Goal: Task Accomplishment & Management: Manage account settings

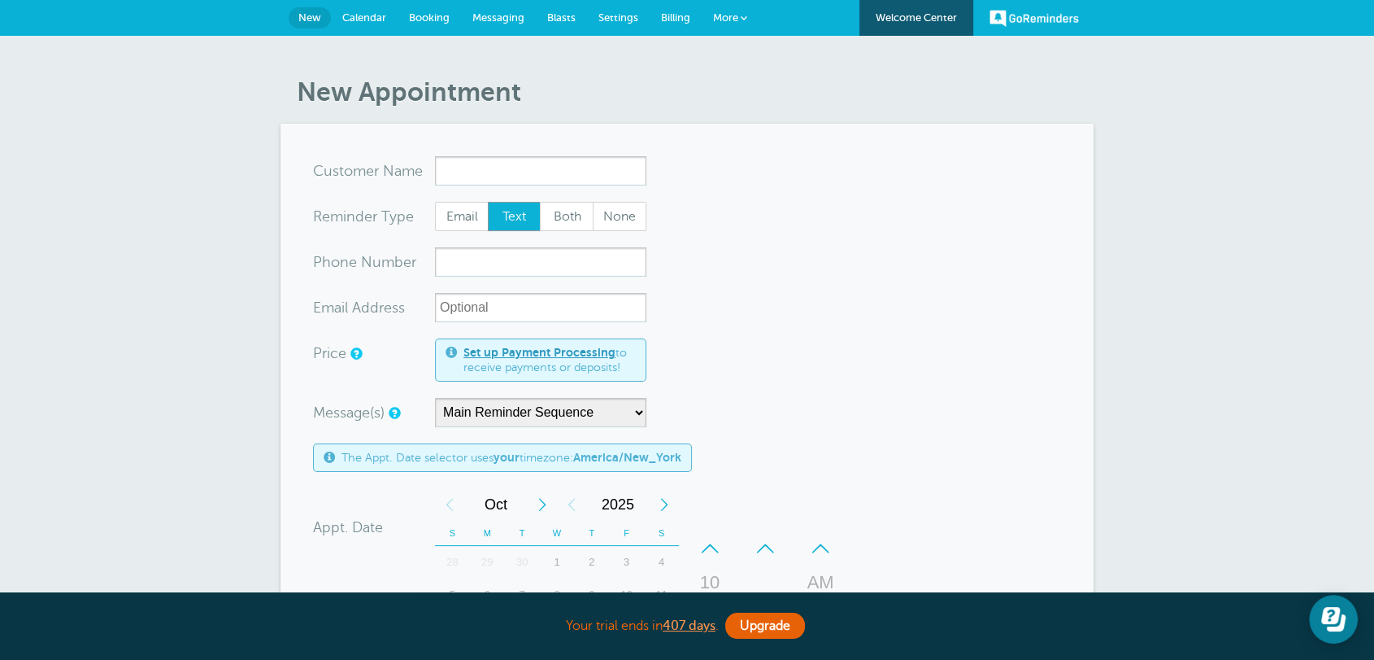
drag, startPoint x: 930, startPoint y: 258, endPoint x: 1013, endPoint y: 242, distance: 83.6
click at [943, 258] on form "You are creating a new customer. To use an existing customer select one from th…" at bounding box center [687, 603] width 748 height 894
click at [573, 184] on input "x-no-autofill" at bounding box center [540, 170] width 211 height 29
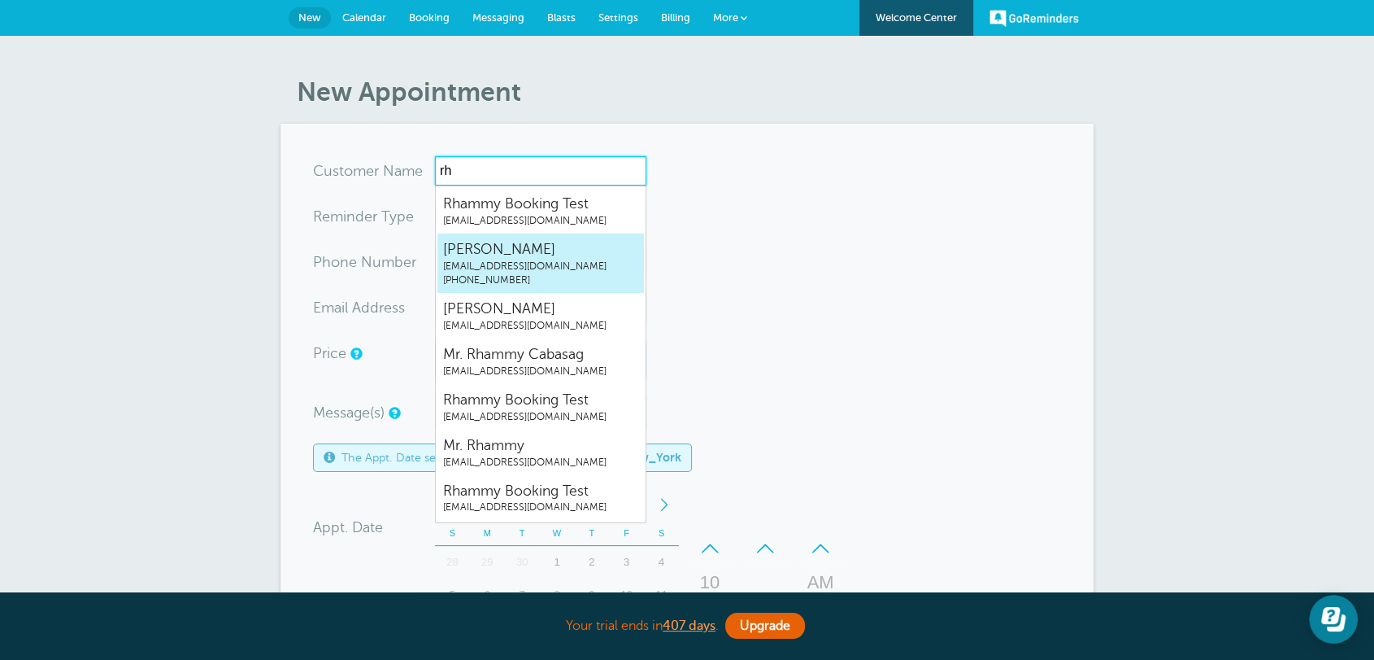
click at [547, 244] on span "[PERSON_NAME]" at bounding box center [540, 249] width 195 height 20
type input "JosephTestrhammygr.singleplan@gmail.com8454193274"
type input "[PERSON_NAME]"
radio input "false"
radio input "true"
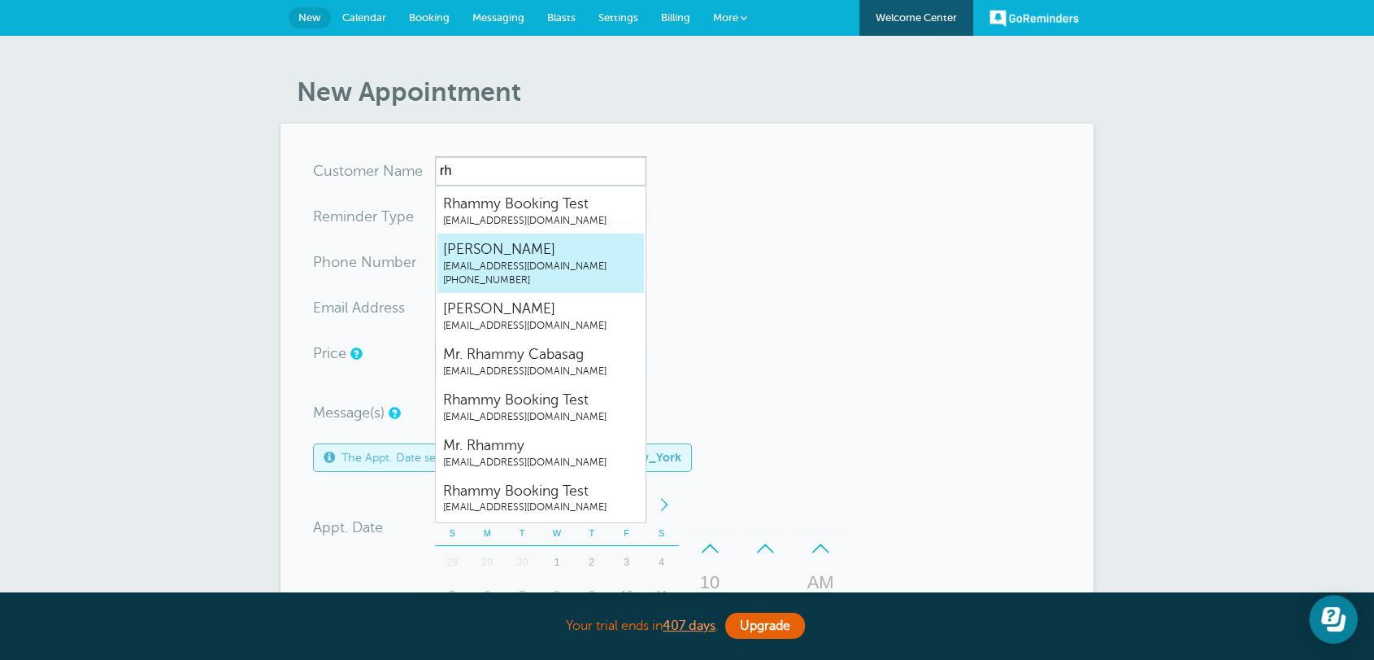
type input "(845) 419-3274"
type input "rhammygr.singleplan@gmail.com"
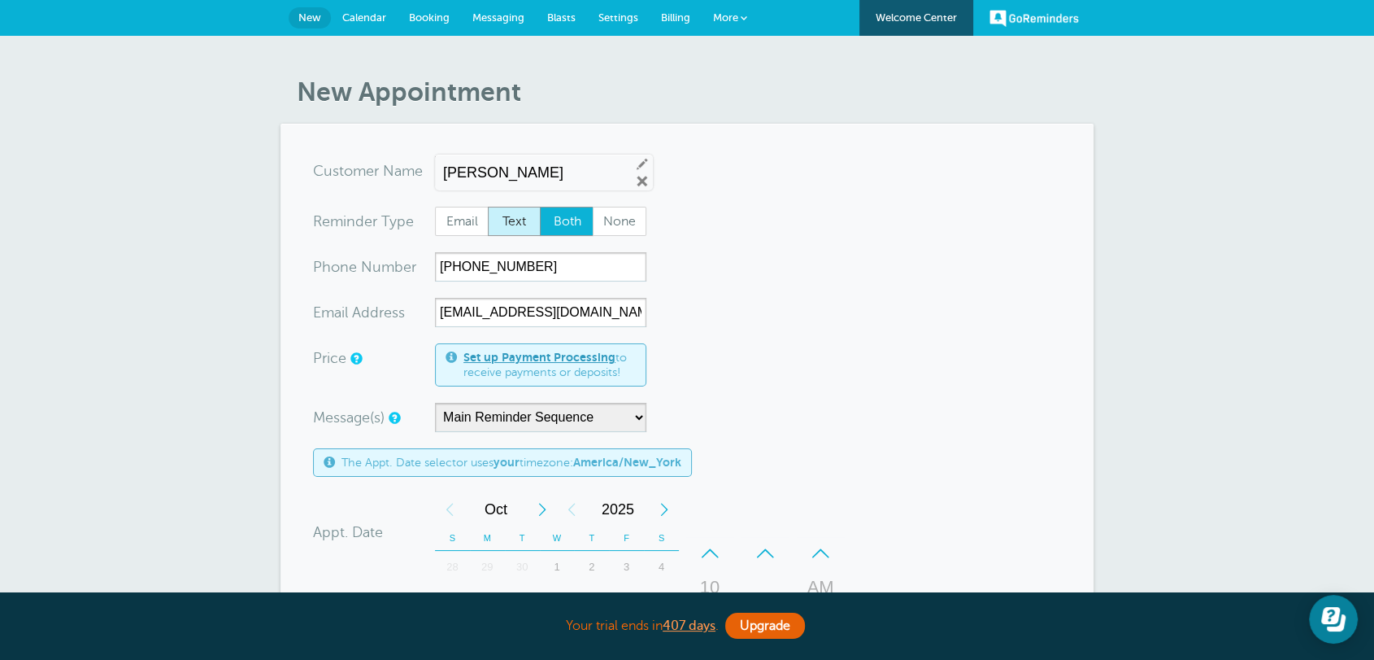
click at [510, 226] on span "Text" at bounding box center [515, 221] width 52 height 28
click at [488, 207] on input "Text" at bounding box center [487, 206] width 1 height 1
radio input "true"
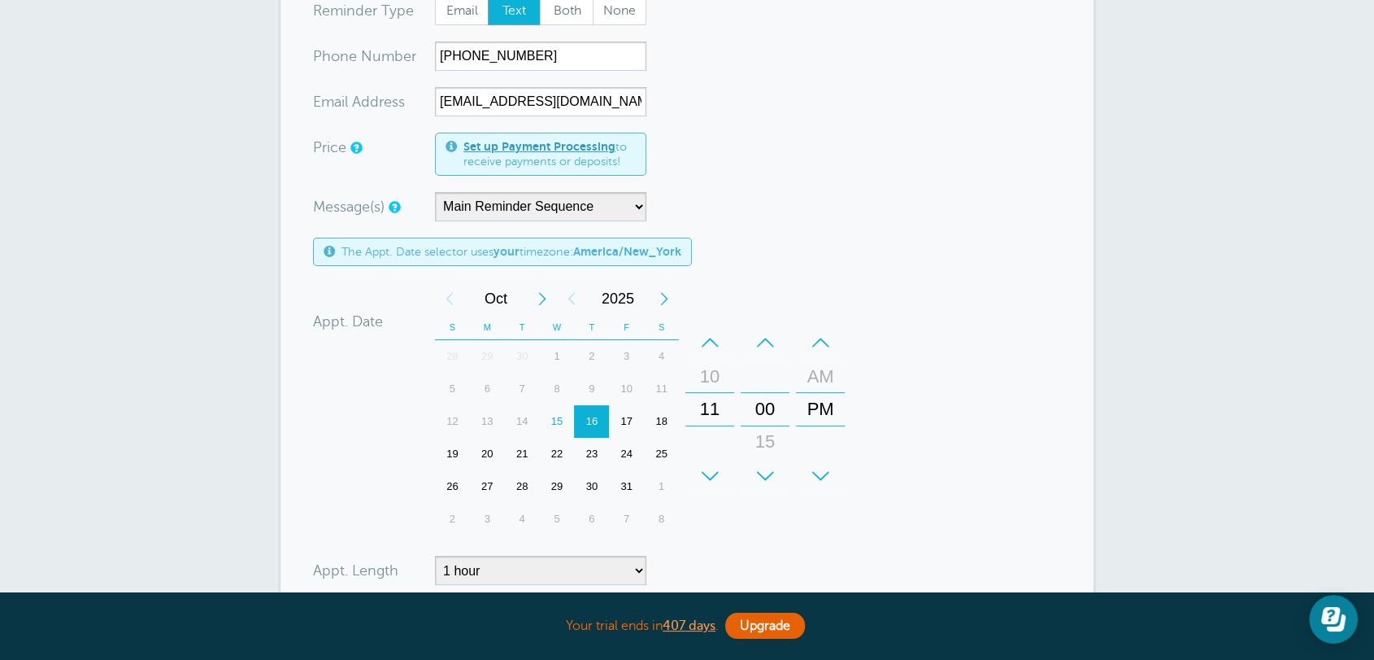
scroll to position [421, 0]
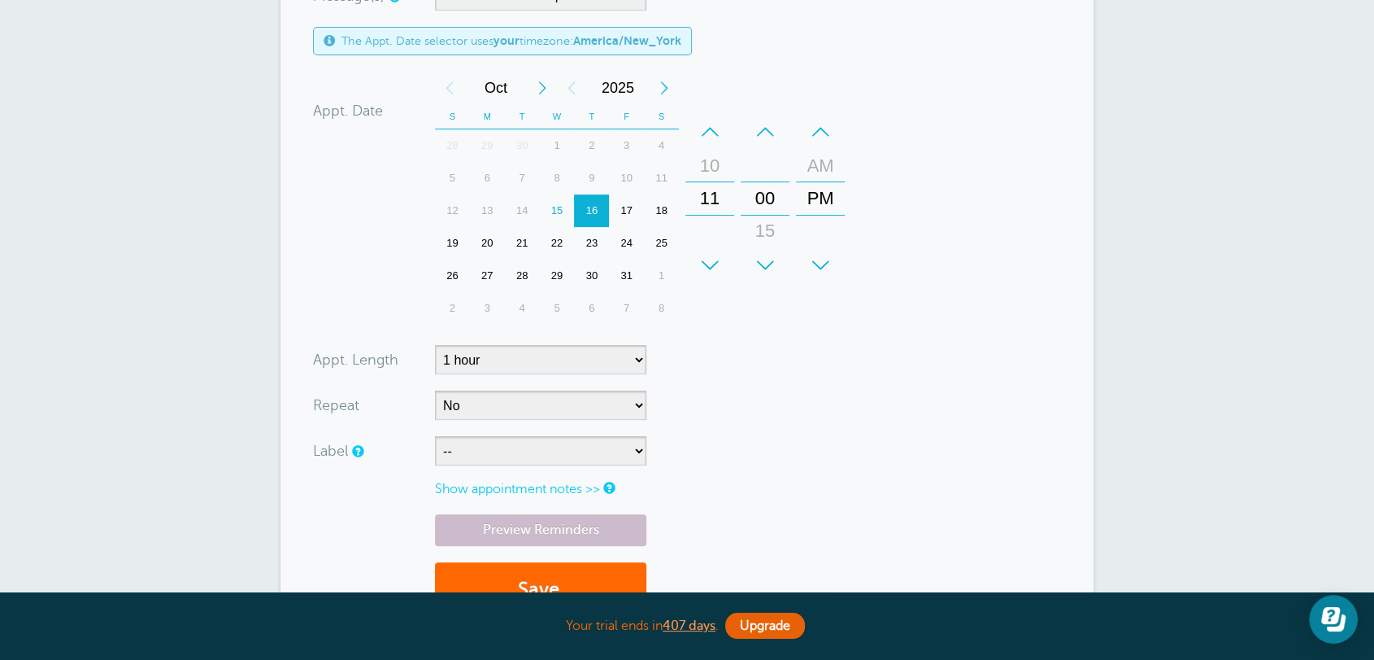
click at [485, 249] on div "20" at bounding box center [487, 243] width 35 height 33
drag, startPoint x: 813, startPoint y: 196, endPoint x: 810, endPoint y: 223, distance: 27.0
click at [810, 223] on div "PM" at bounding box center [820, 226] width 39 height 33
click at [943, 246] on form "You are creating a new customer. To use an existing customer select one from th…" at bounding box center [687, 184] width 748 height 899
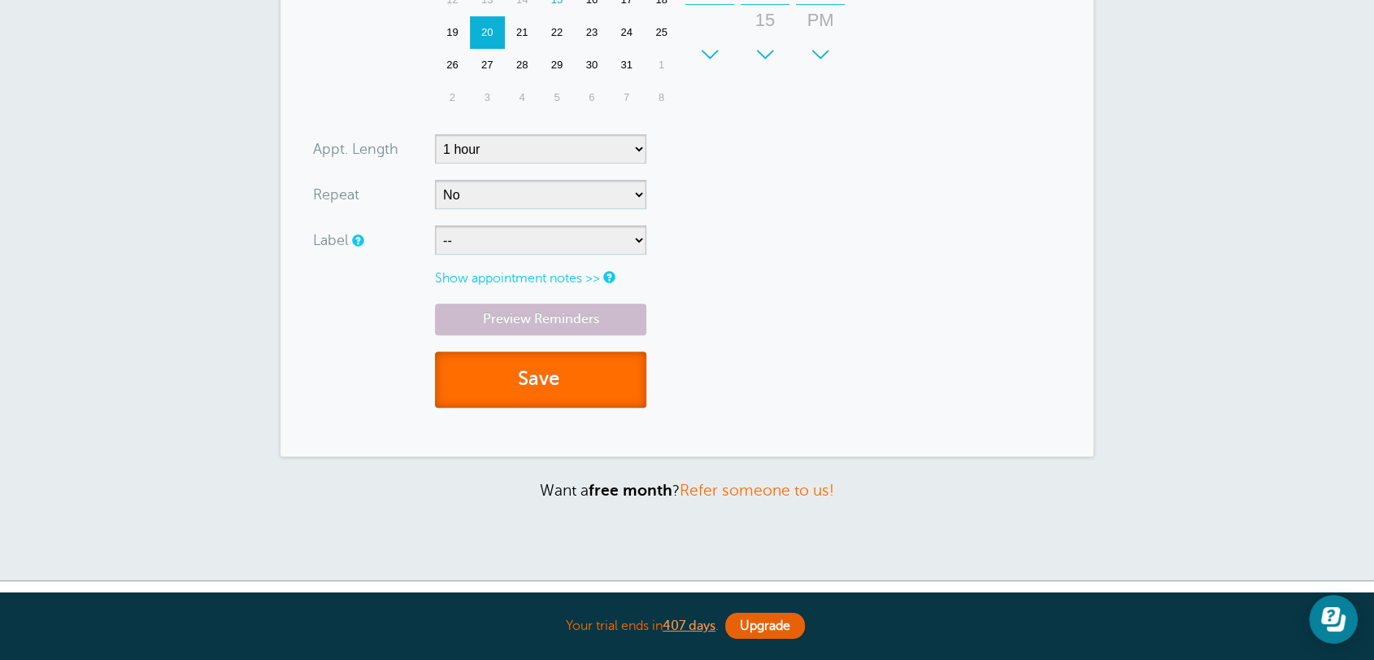
click at [592, 369] on button "Save" at bounding box center [540, 379] width 211 height 56
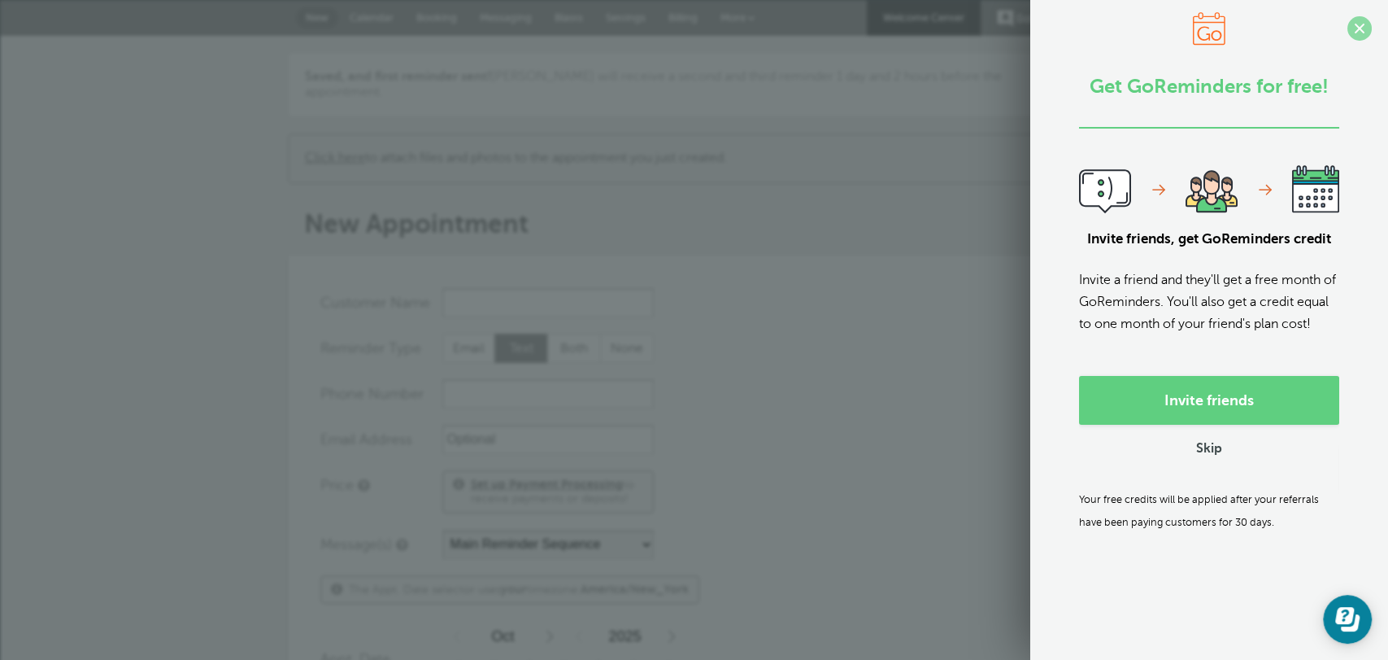
click at [1348, 22] on span at bounding box center [1360, 28] width 24 height 24
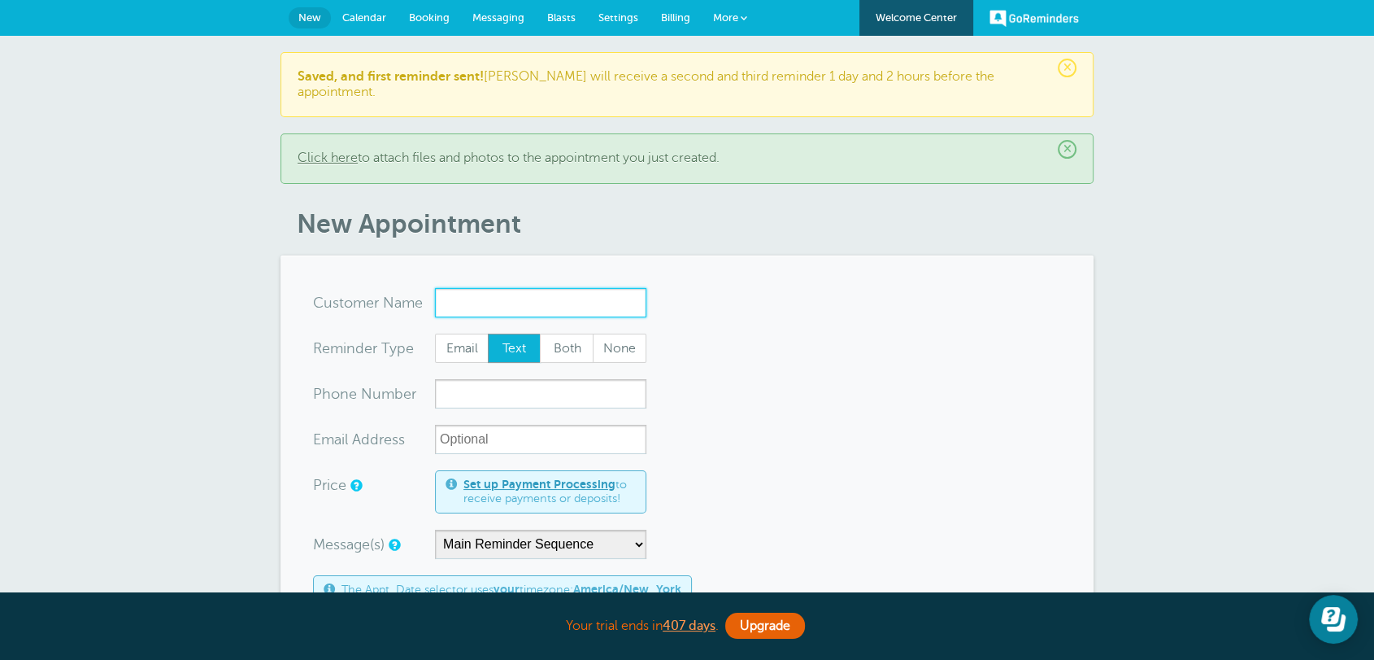
click at [472, 288] on input "x-no-autofill" at bounding box center [540, 302] width 211 height 29
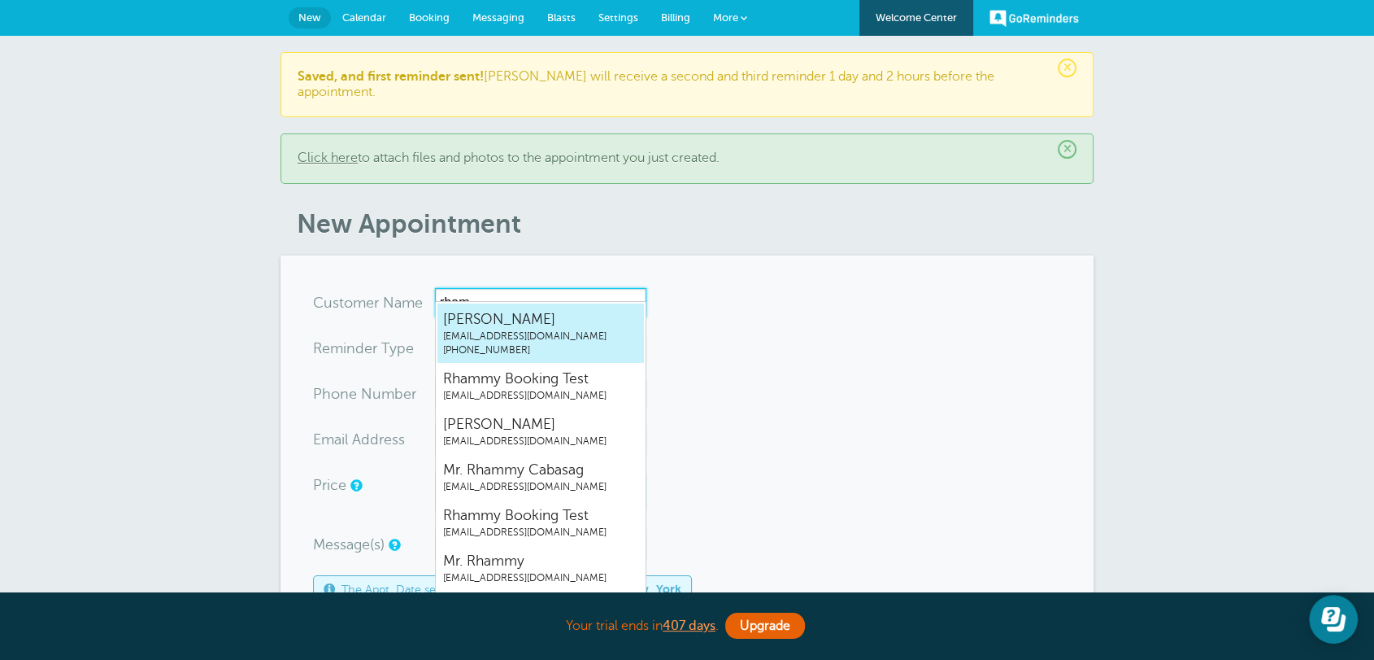
click at [490, 337] on span "rhammygr.singleplan@gmail.com" at bounding box center [540, 336] width 195 height 14
type input "JosephTestrhammygr.singleplan@gmail.com8454193274"
type input "[PERSON_NAME]"
type input "(845) 419-3274"
type input "rhammygr.singleplan@gmail.com"
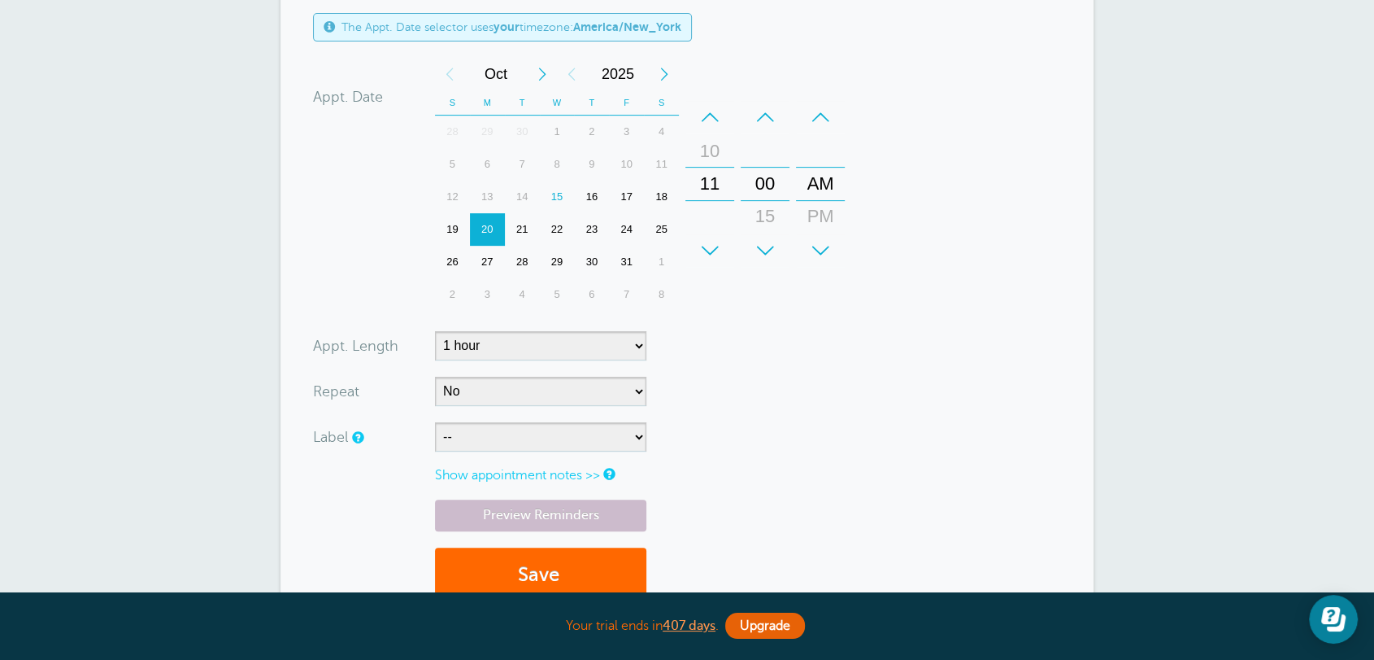
scroll to position [632, 0]
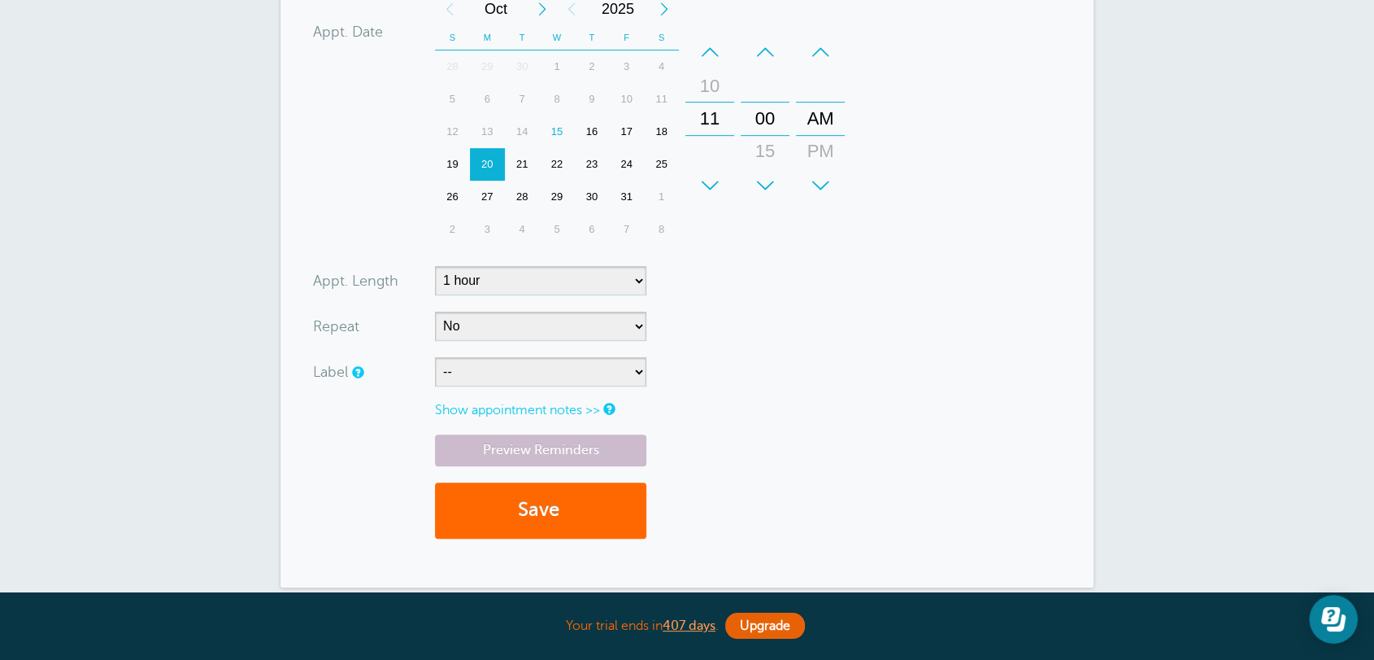
click at [488, 181] on div "27" at bounding box center [487, 197] width 35 height 33
drag, startPoint x: 713, startPoint y: 92, endPoint x: 729, endPoint y: 223, distance: 131.8
click at [729, 223] on div "+ – Month January February March April May June July August September October N…" at bounding box center [643, 119] width 416 height 253
click at [874, 298] on form "You are creating a new customer. To use an existing customer select one from th…" at bounding box center [687, 105] width 748 height 899
click at [596, 501] on button "Save" at bounding box center [540, 510] width 211 height 56
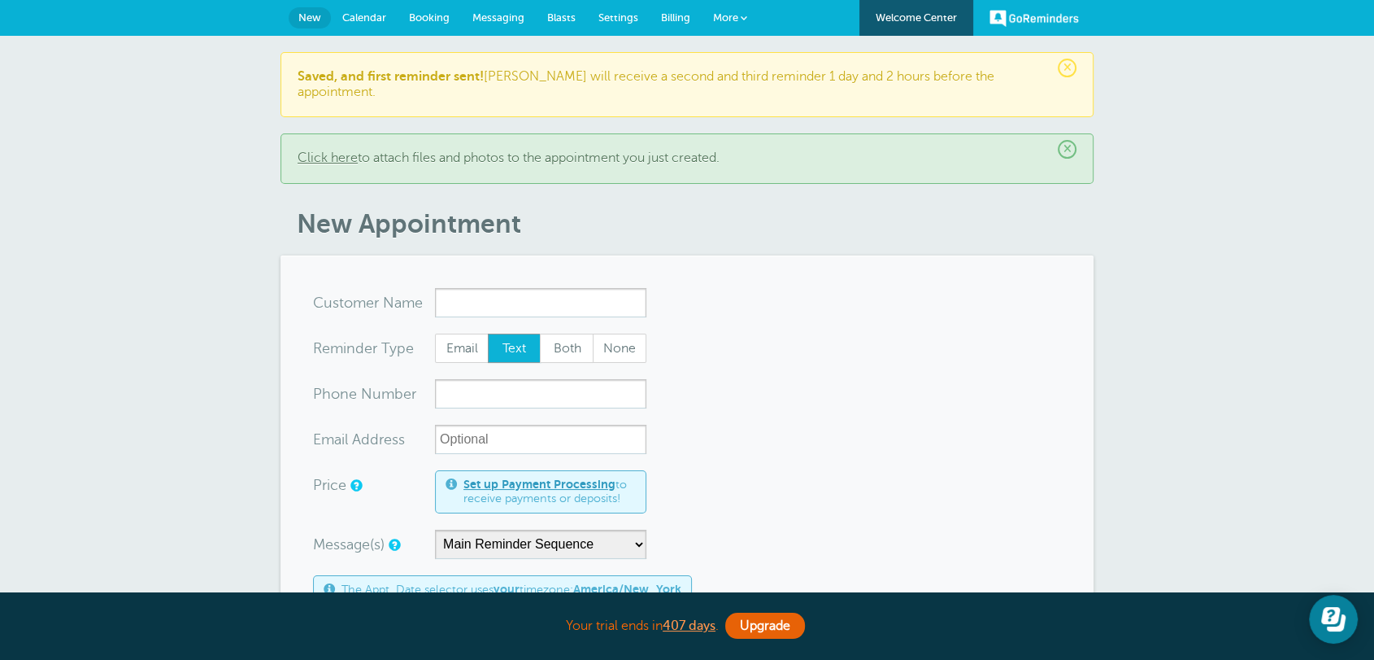
click at [521, 23] on link "Messaging" at bounding box center [498, 18] width 75 height 36
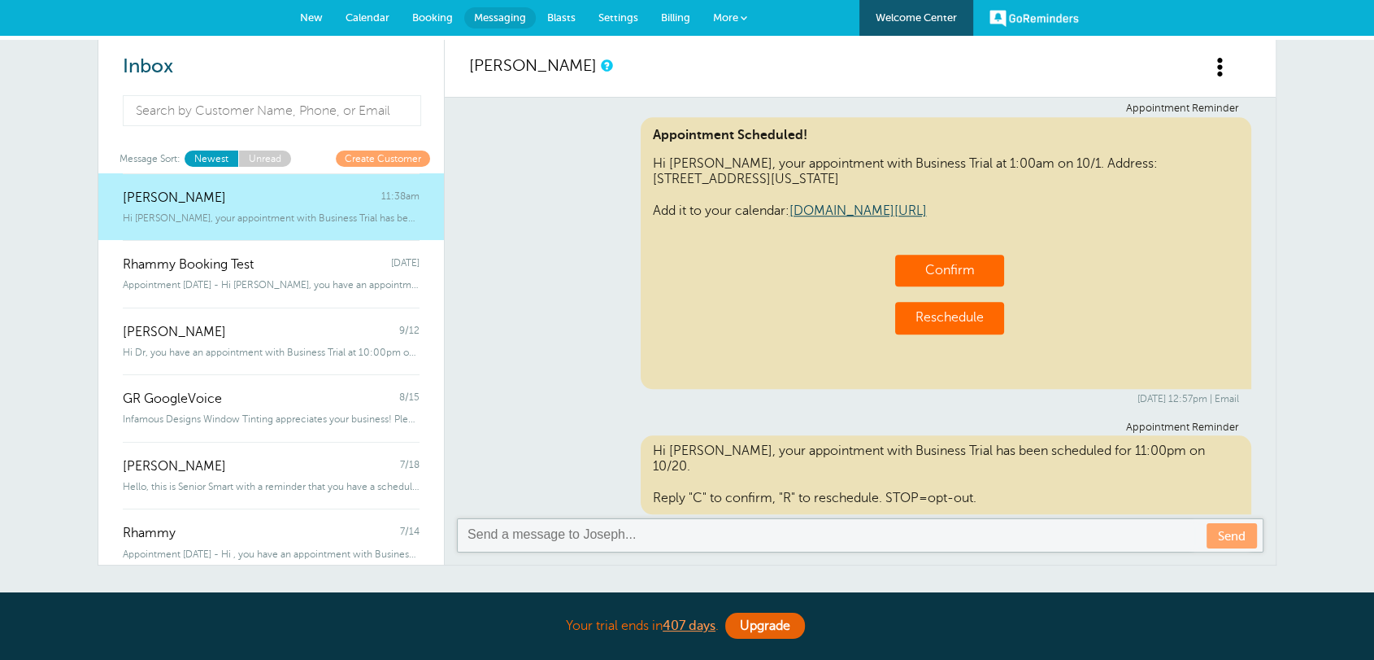
scroll to position [1362, 0]
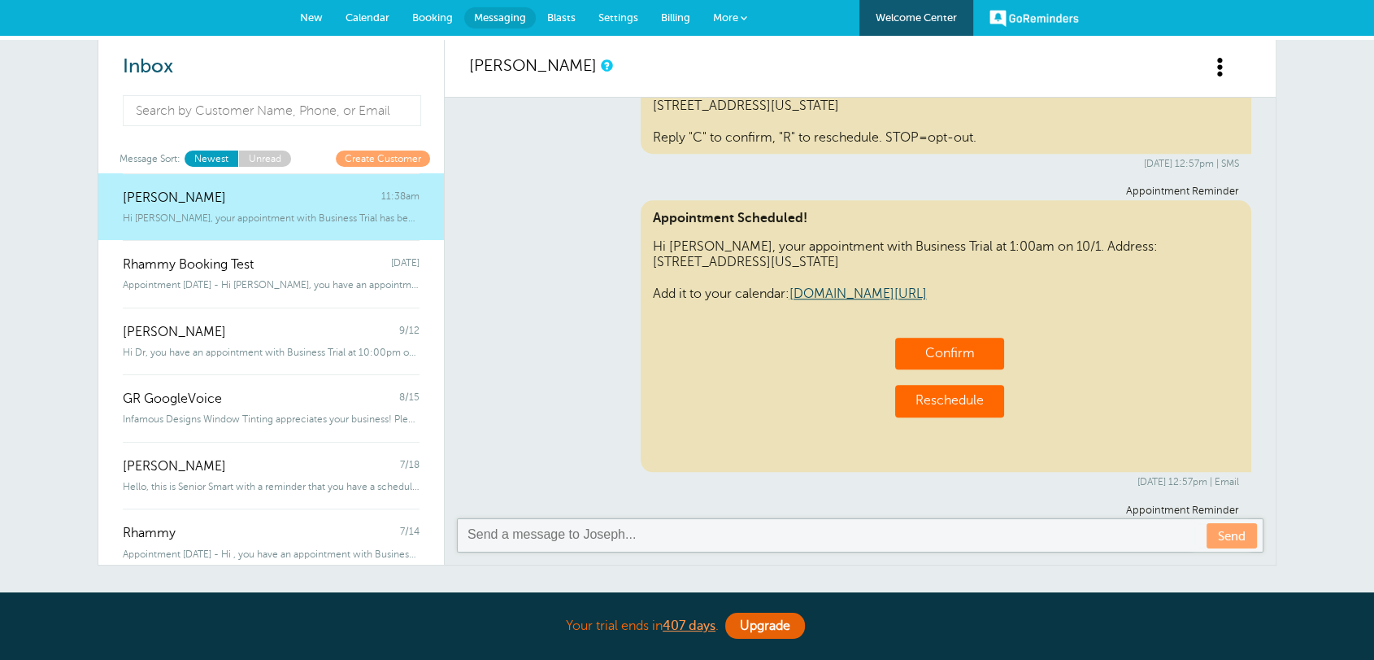
click at [385, 20] on span "Calendar" at bounding box center [368, 17] width 44 height 12
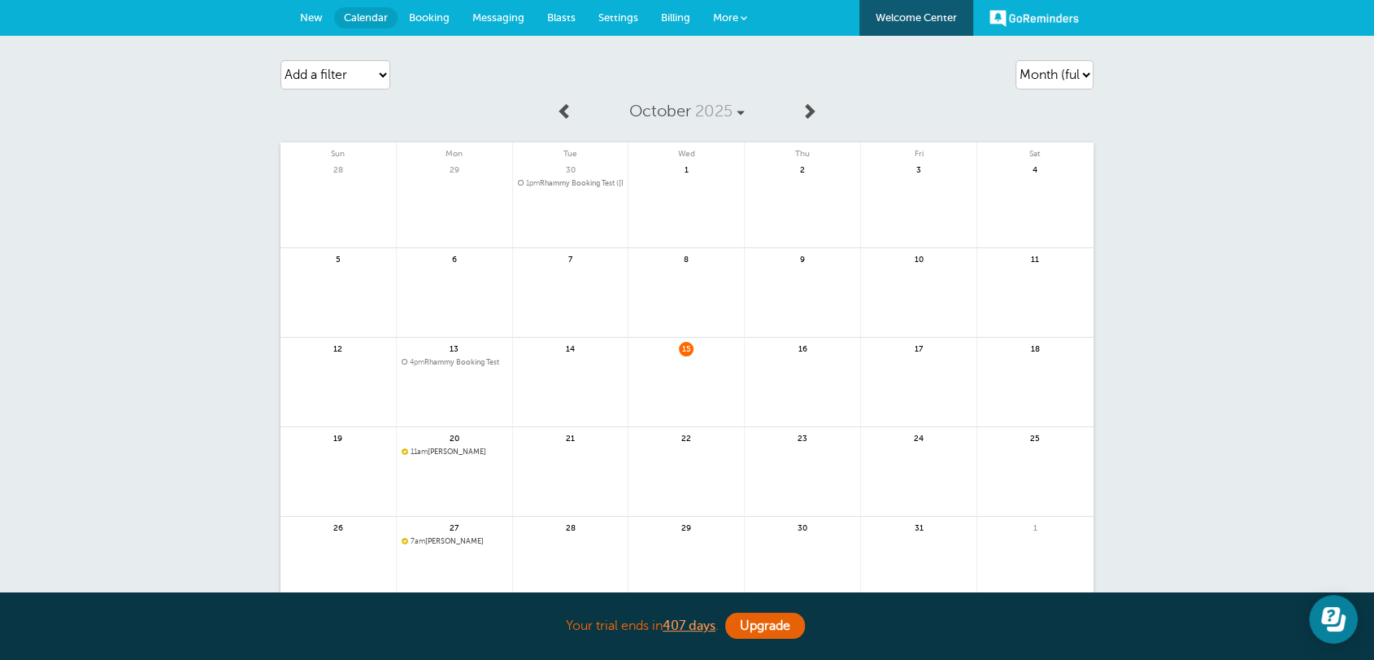
click at [1175, 218] on div "Agenda Day Week Month (full view) Month (condensed) Add a filter Customer Searc…" at bounding box center [687, 383] width 1374 height 695
click at [1060, 81] on select "Agenda Day Week Month (full view) Month (condensed)" at bounding box center [1055, 74] width 78 height 29
click at [1016, 60] on select "Agenda Day Week Month (full view) Month (condensed)" at bounding box center [1055, 74] width 78 height 29
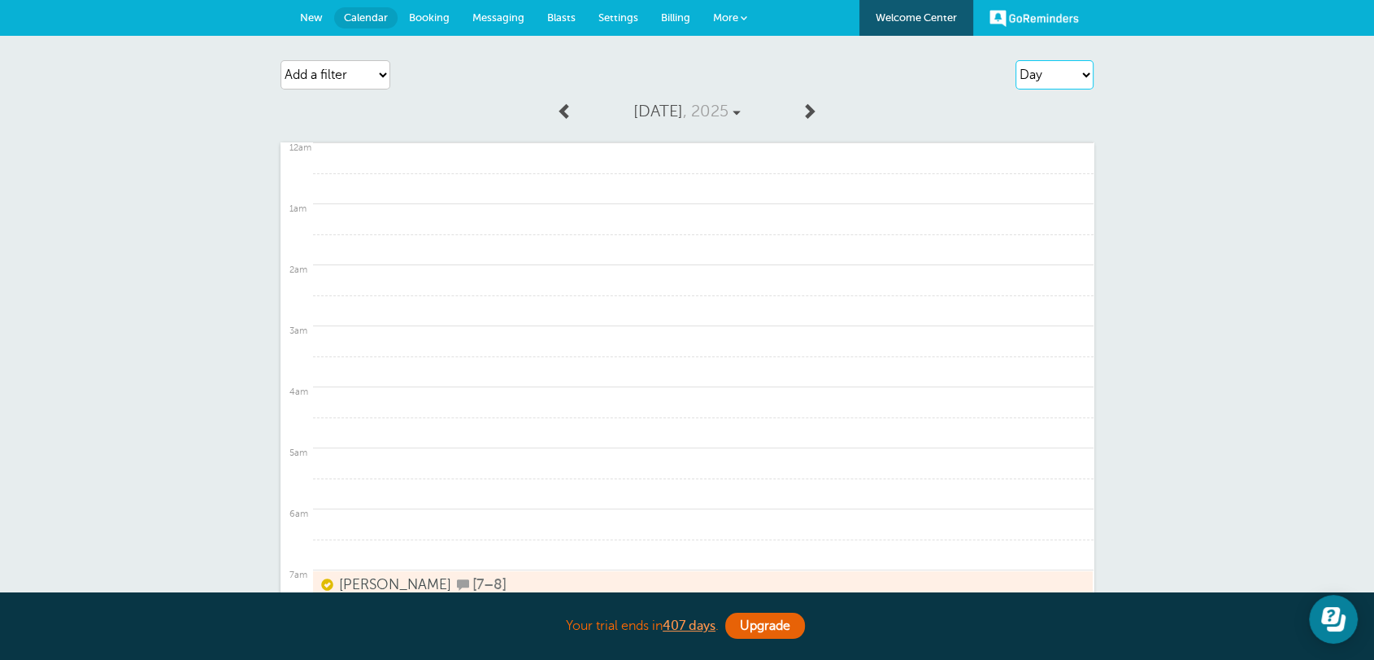
scroll to position [387, 0]
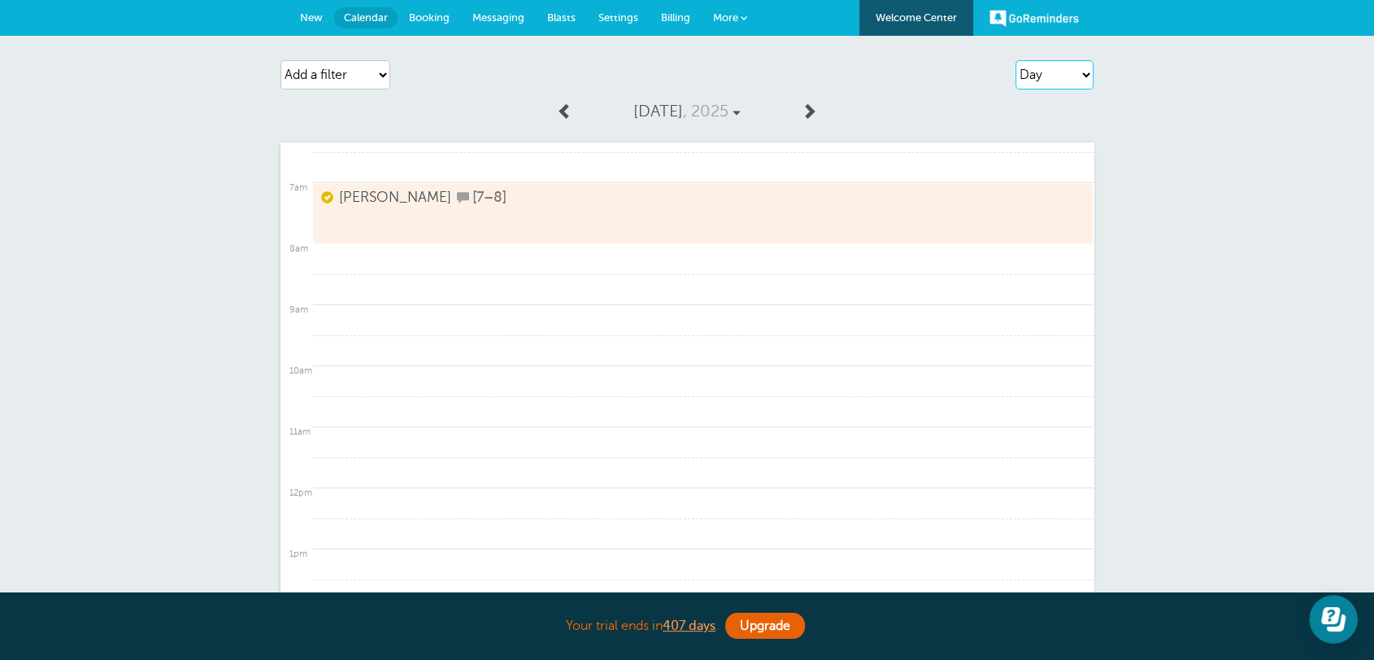
click at [1042, 72] on select "Agenda Day Week Month (full view) Month (condensed)" at bounding box center [1055, 74] width 78 height 29
select select "agenda"
click at [1016, 60] on select "Agenda Day Week Month (full view) Month (condensed)" at bounding box center [1055, 74] width 78 height 29
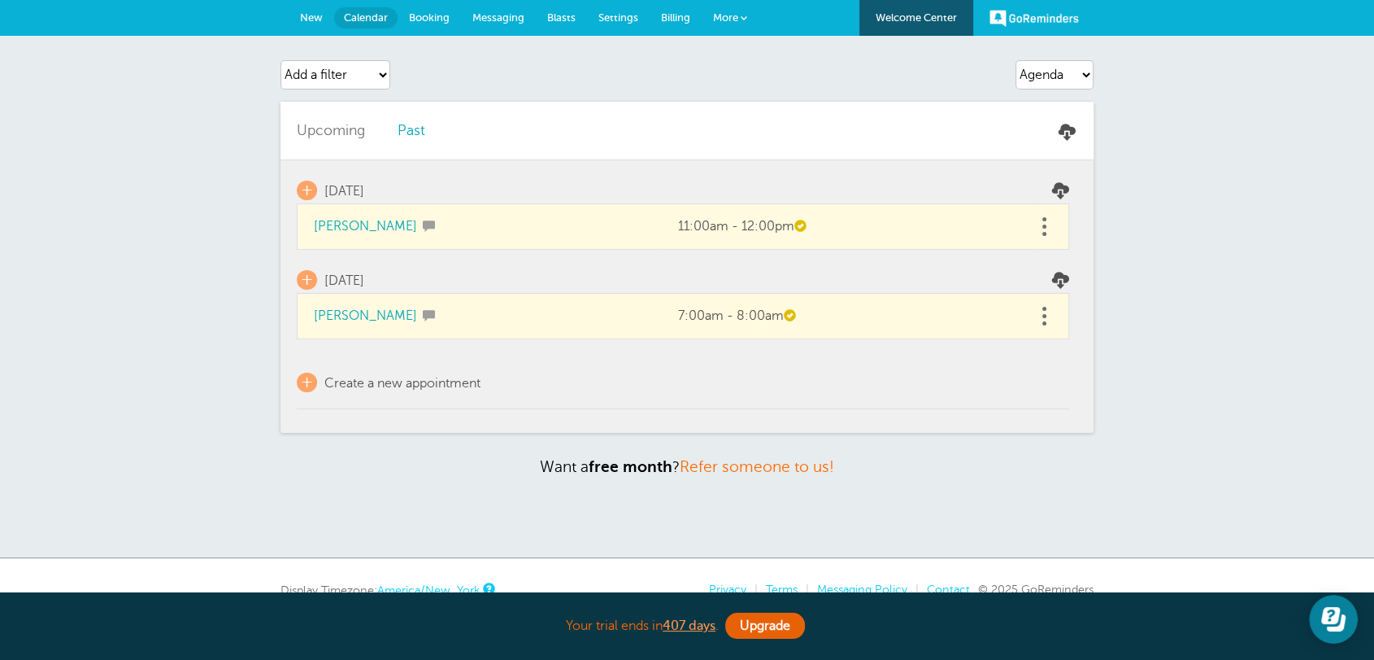
click at [1039, 214] on link at bounding box center [1044, 226] width 16 height 25
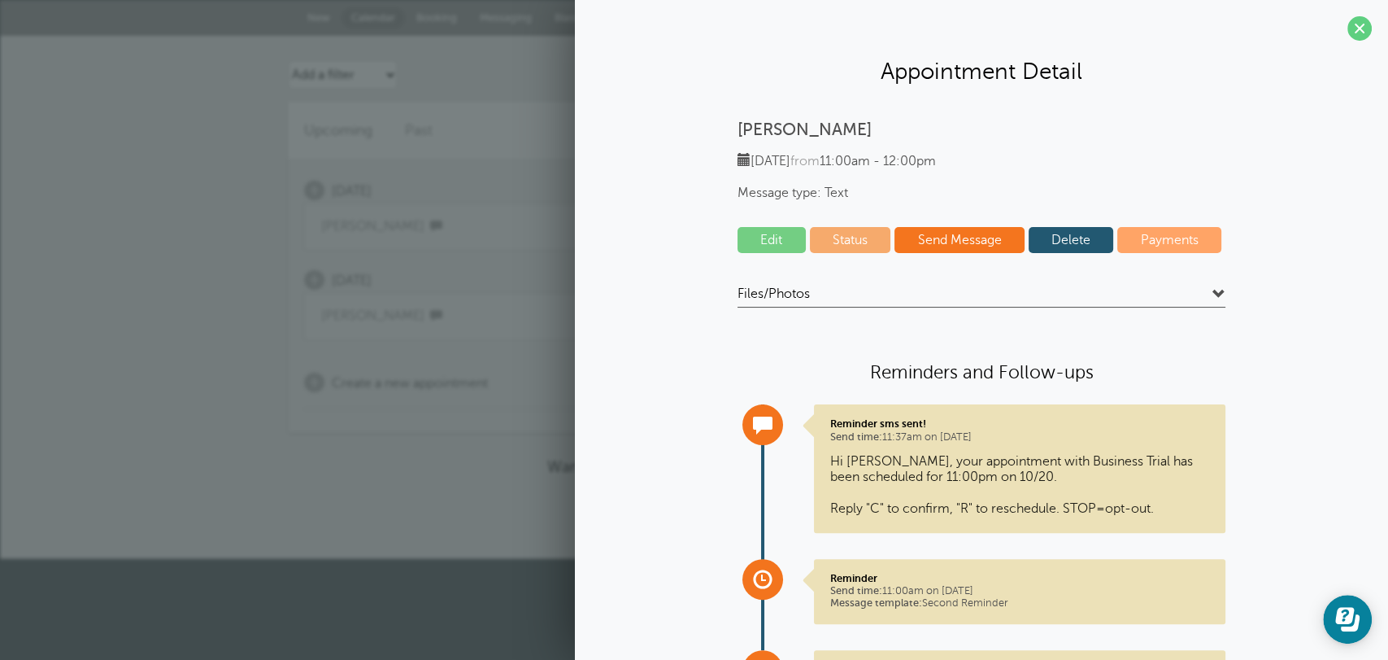
click at [1083, 256] on div "Edit Status Send Message [GEOGRAPHIC_DATA] Payments" at bounding box center [982, 244] width 488 height 34
click at [1081, 250] on link "Delete" at bounding box center [1071, 240] width 85 height 26
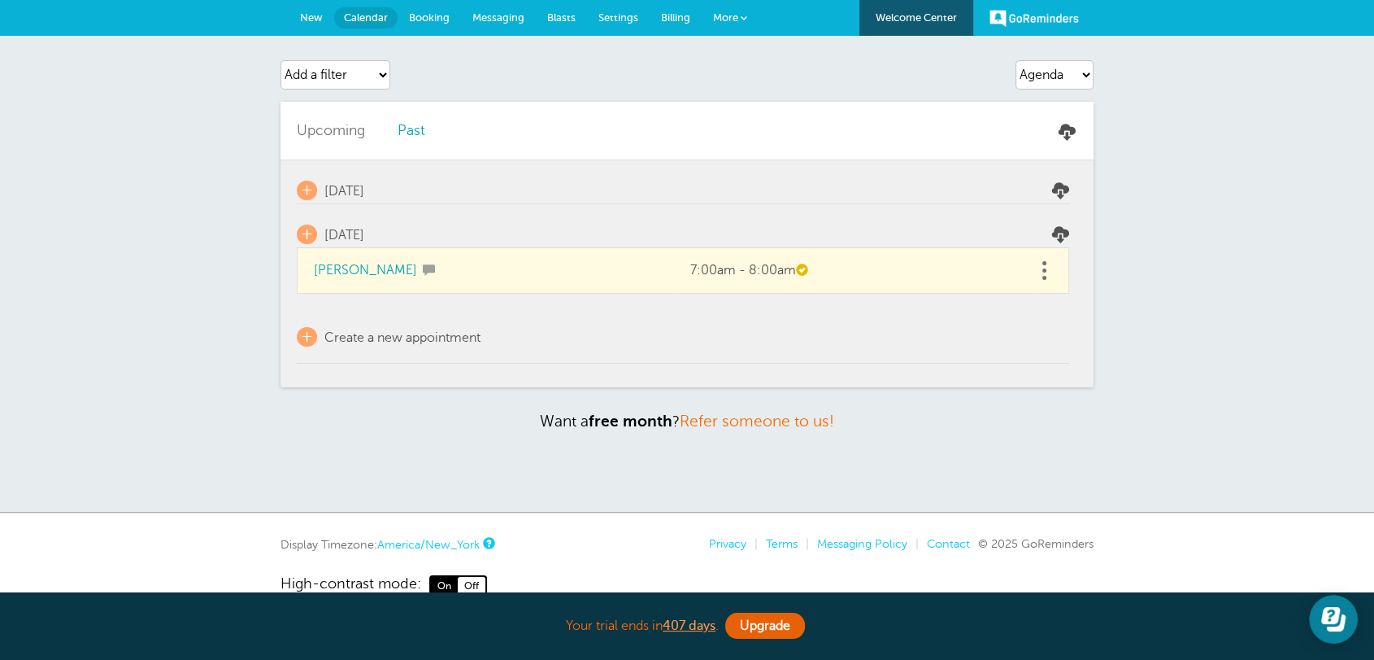
click at [1048, 271] on link at bounding box center [1044, 270] width 16 height 25
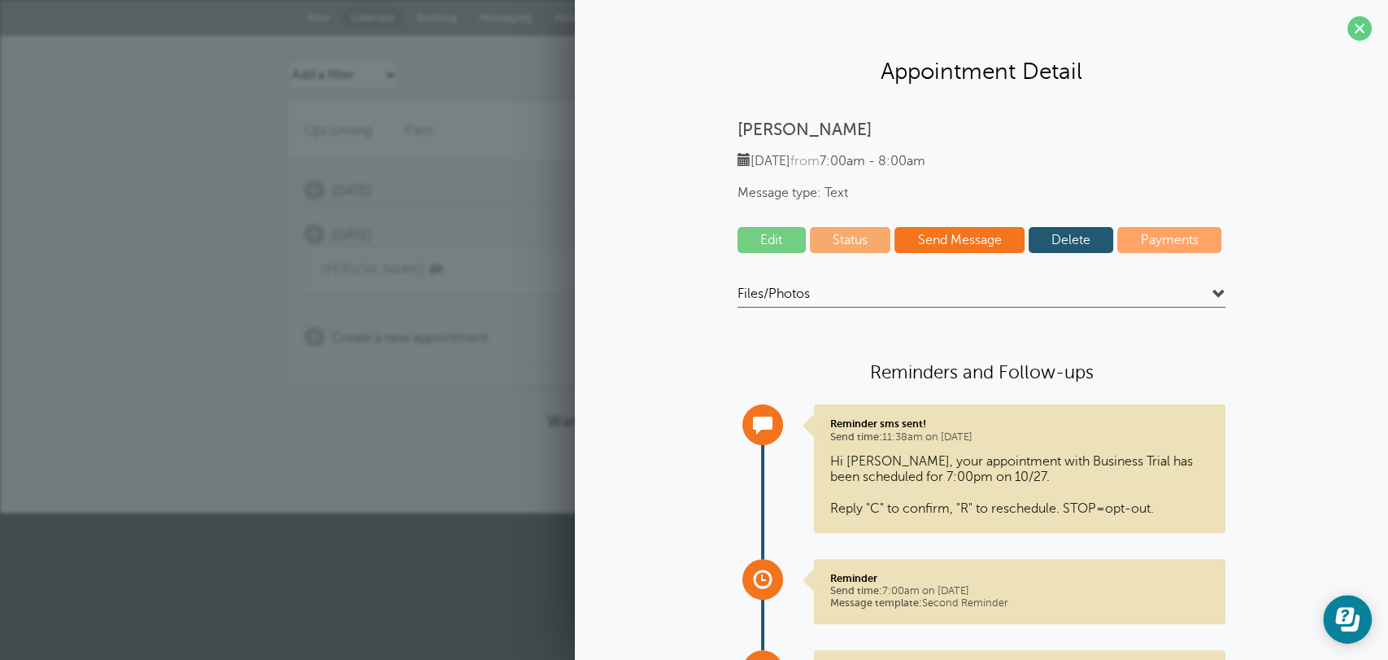
click at [1072, 237] on link "Delete" at bounding box center [1071, 240] width 85 height 26
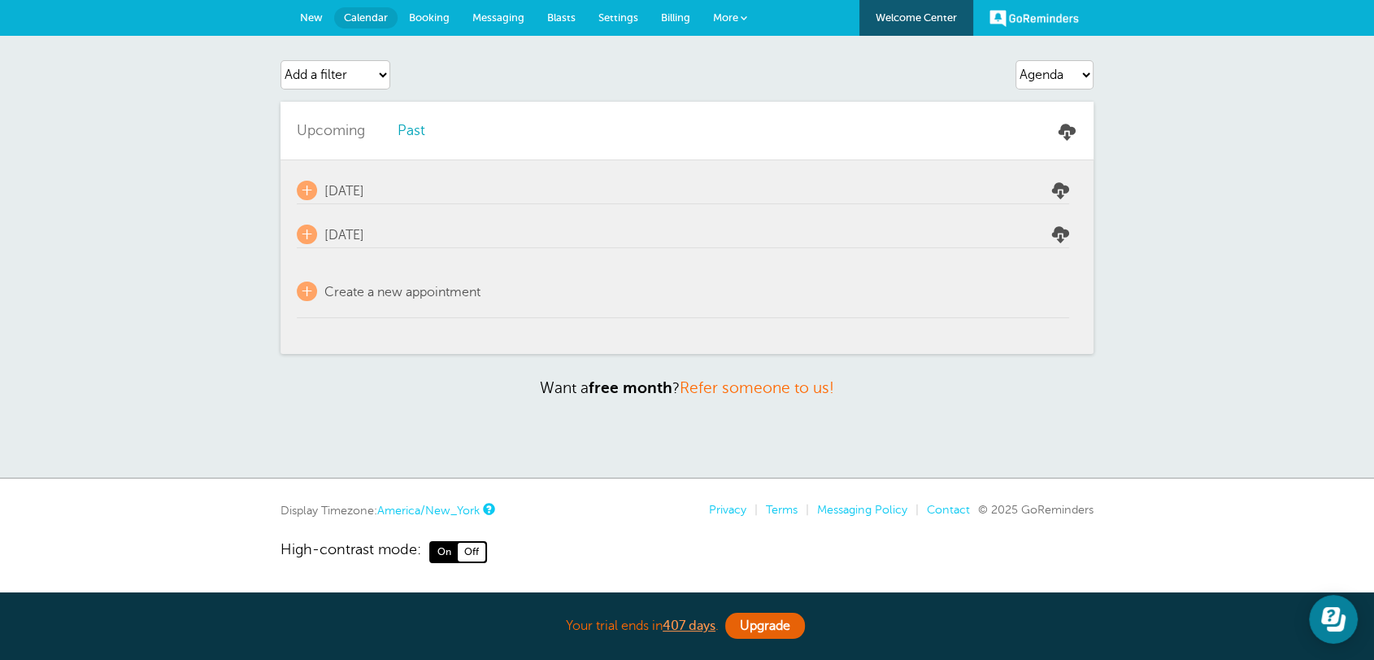
click at [314, 9] on link "New" at bounding box center [312, 18] width 46 height 36
